Goal: Task Accomplishment & Management: Manage account settings

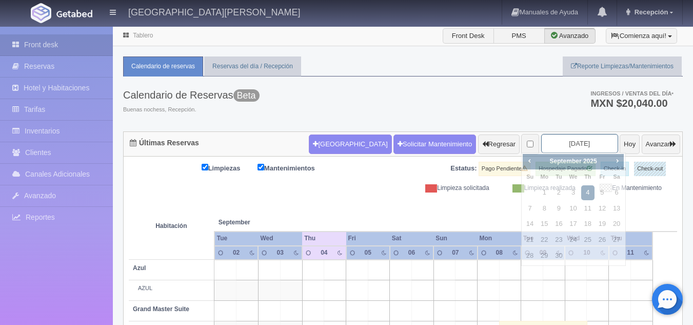
click at [547, 146] on input "2025-09-04" at bounding box center [579, 143] width 77 height 19
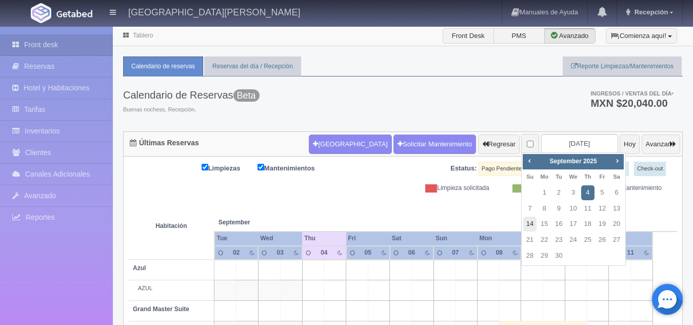
click at [533, 220] on link "14" at bounding box center [529, 224] width 13 height 15
type input "[DATE]"
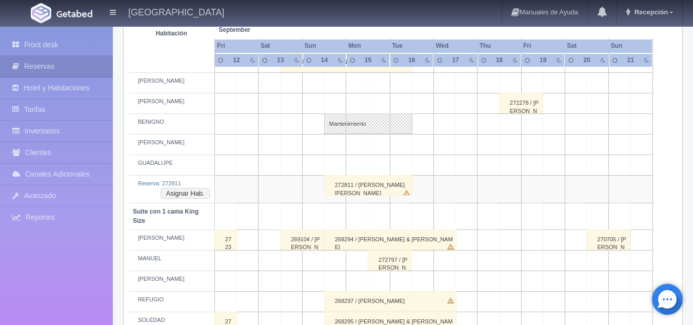
scroll to position [394, 0]
click at [185, 189] on button "Asignar Hab." at bounding box center [186, 191] width 50 height 11
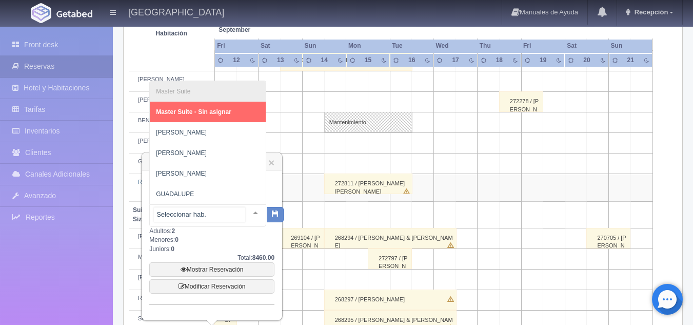
click at [250, 211] on div at bounding box center [255, 212] width 21 height 15
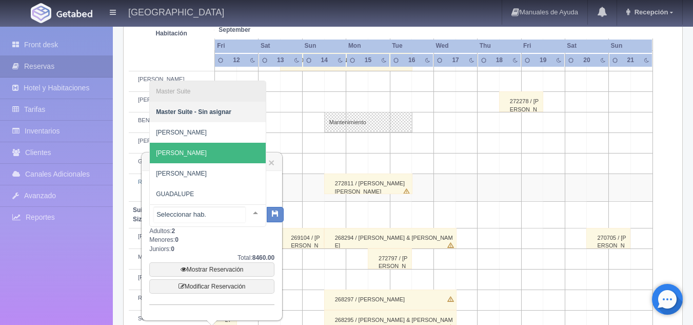
click at [183, 149] on span "[PERSON_NAME]" at bounding box center [208, 153] width 116 height 21
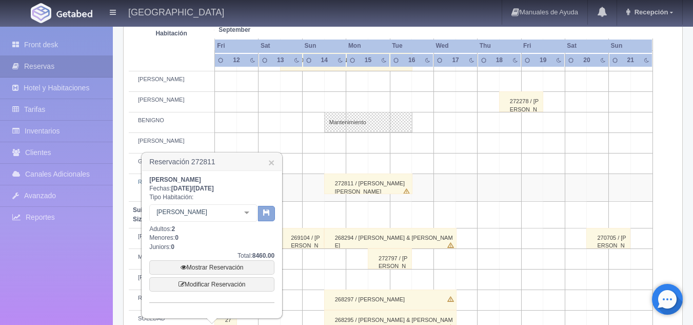
click at [262, 218] on button "button" at bounding box center [266, 213] width 17 height 15
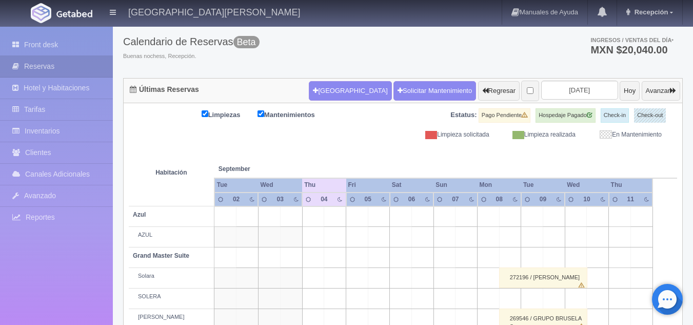
scroll to position [34, 0]
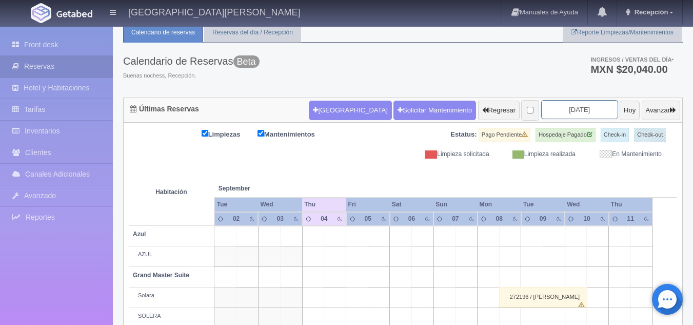
click at [588, 105] on input "2025-09-04" at bounding box center [579, 109] width 77 height 19
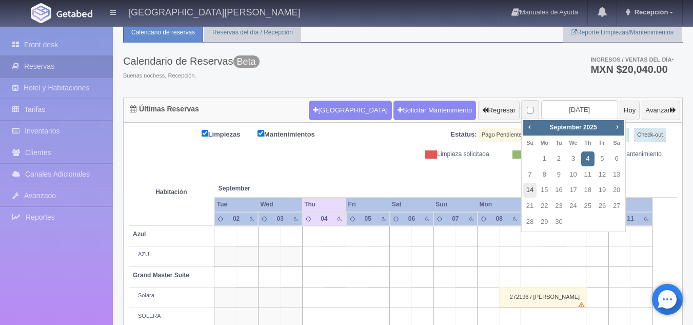
click at [534, 187] on link "14" at bounding box center [529, 190] width 13 height 15
type input "[DATE]"
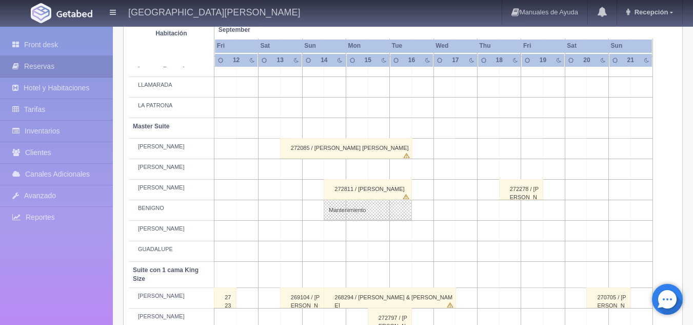
scroll to position [306, 0]
click at [371, 189] on div "272811 / [PERSON_NAME]" at bounding box center [368, 189] width 88 height 21
